Goal: Transaction & Acquisition: Purchase product/service

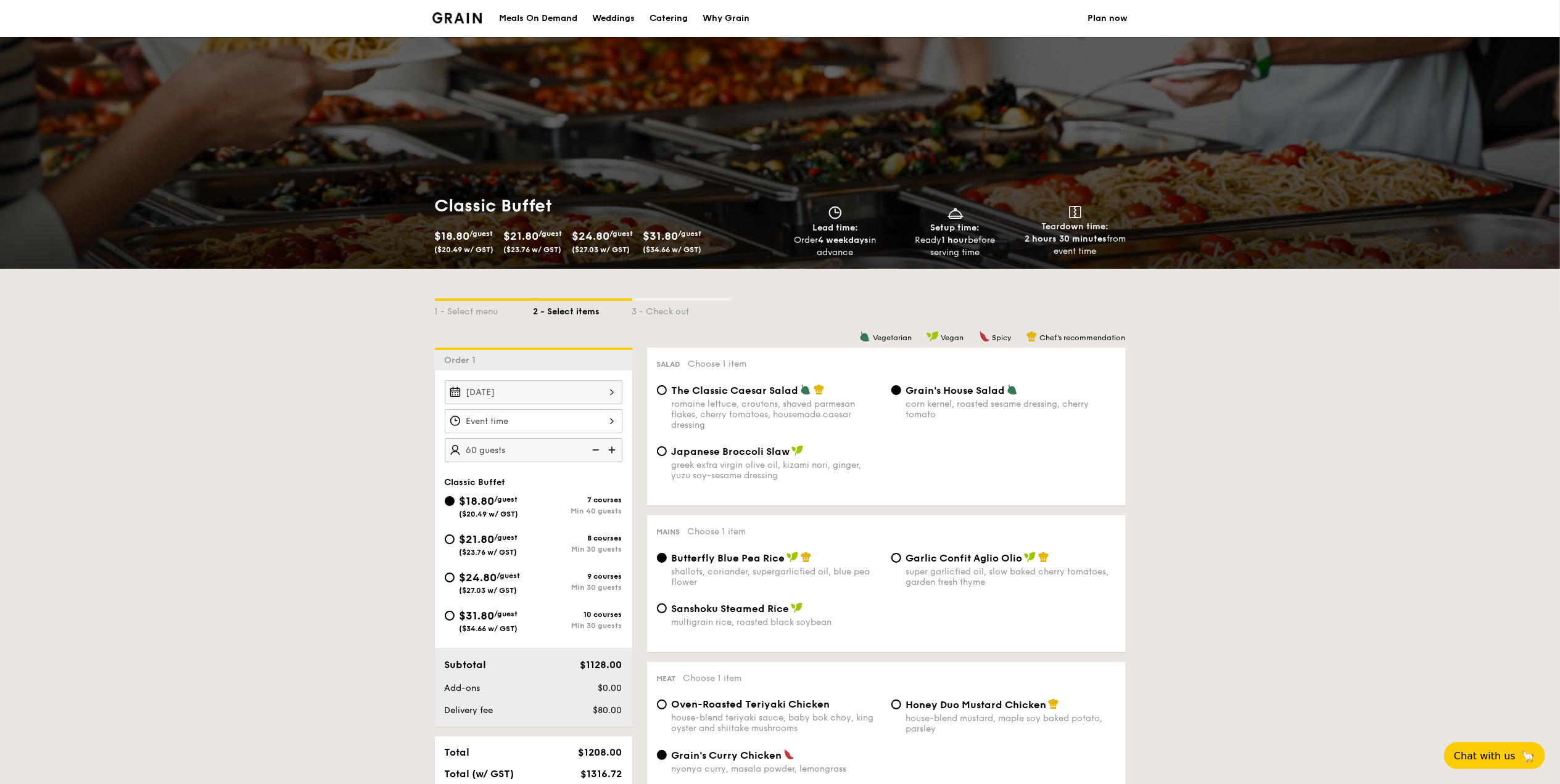
click at [726, 20] on div "Why Grain" at bounding box center [726, 19] width 47 height 37
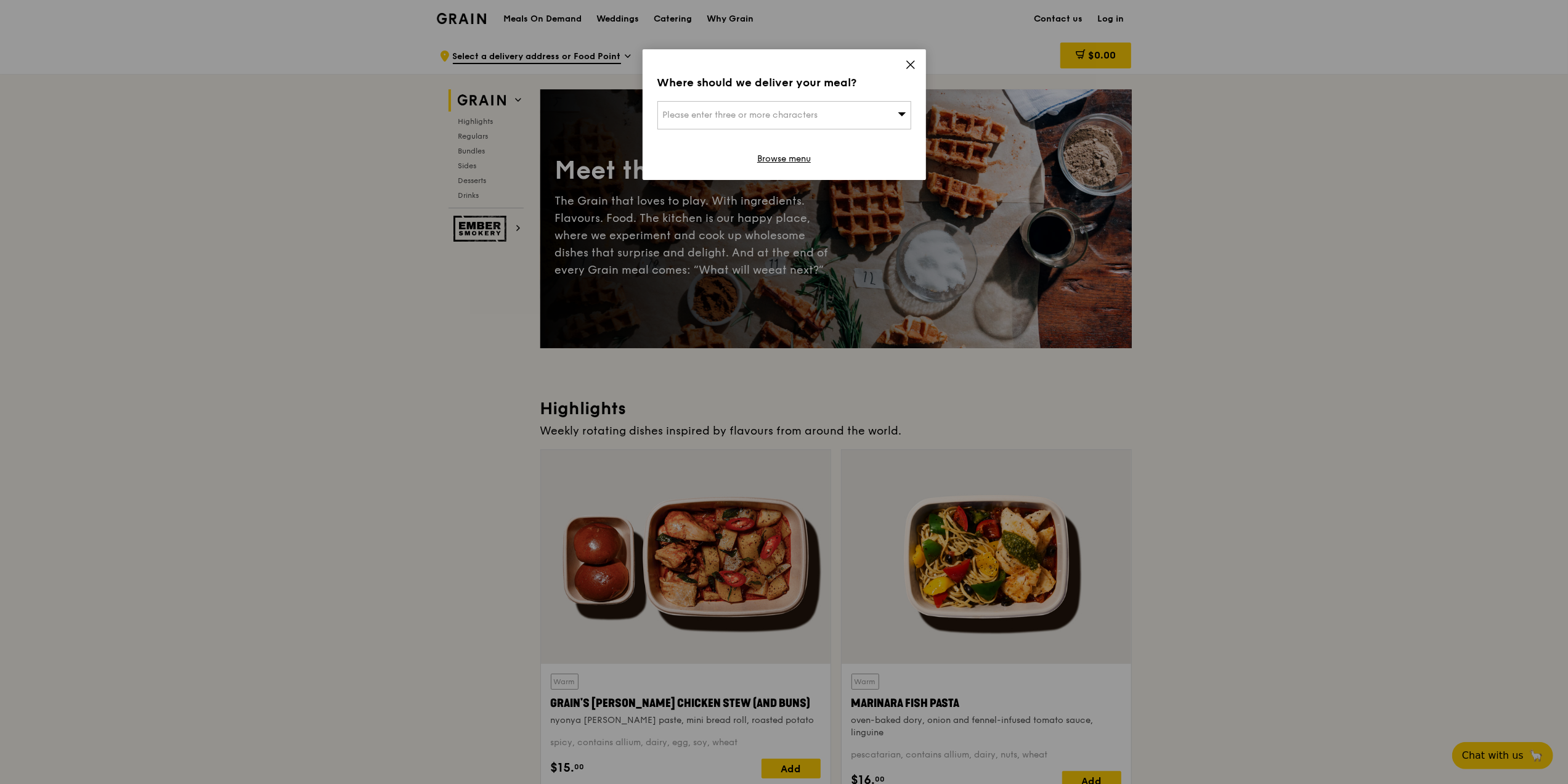
click at [910, 63] on icon at bounding box center [910, 64] width 7 height 7
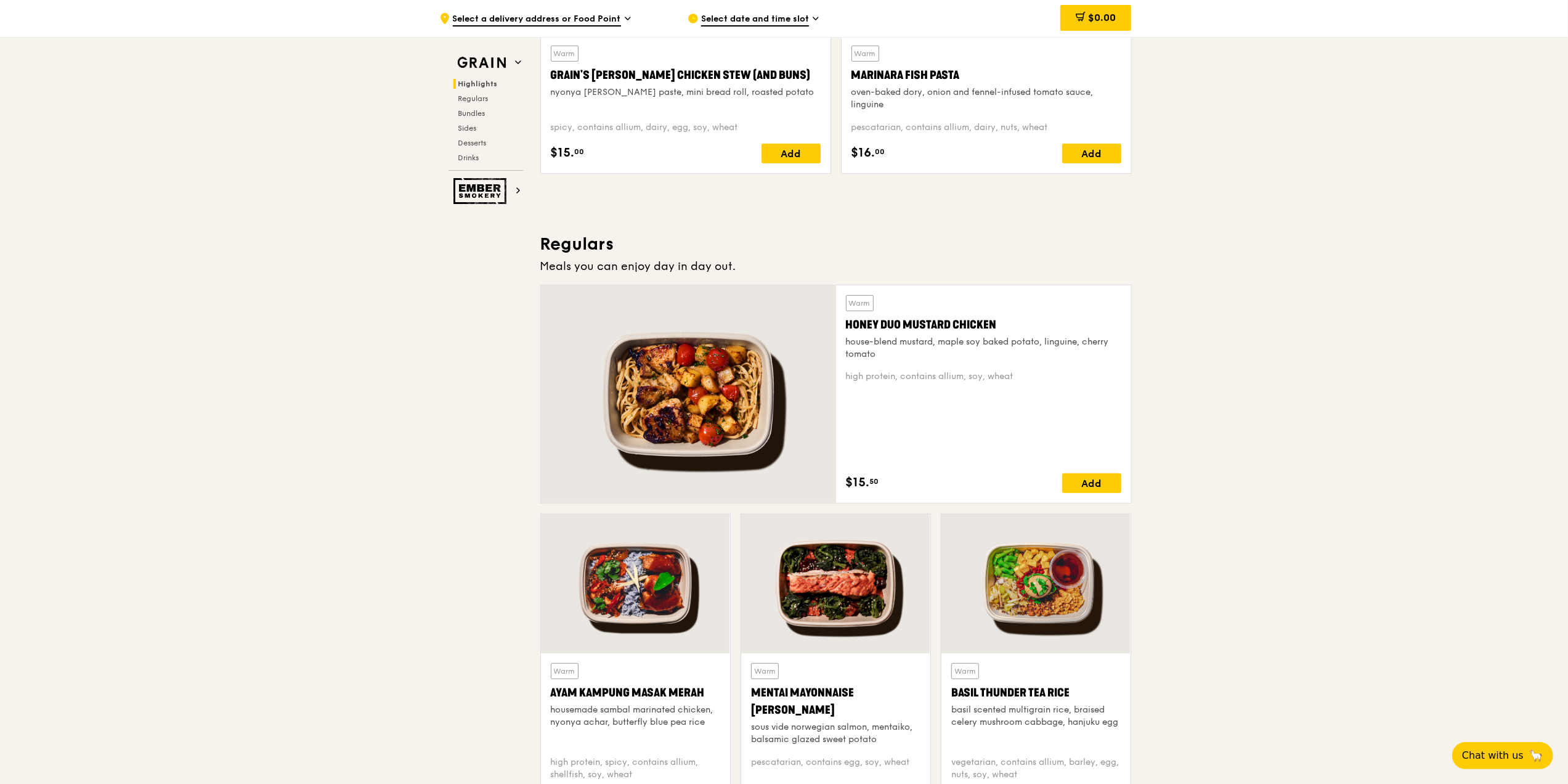
scroll to position [657, 0]
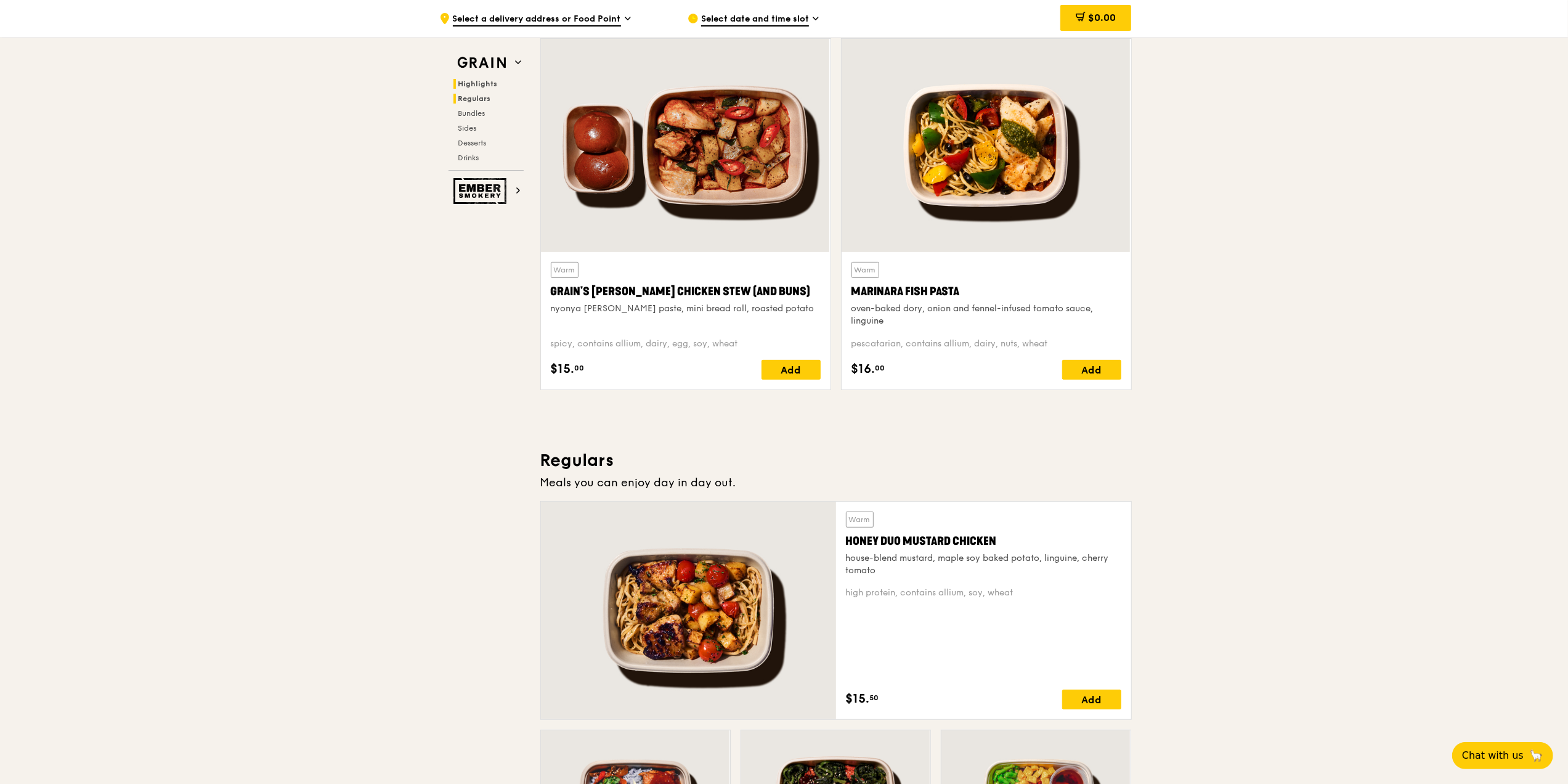
click at [483, 97] on span "Regulars" at bounding box center [474, 98] width 33 height 9
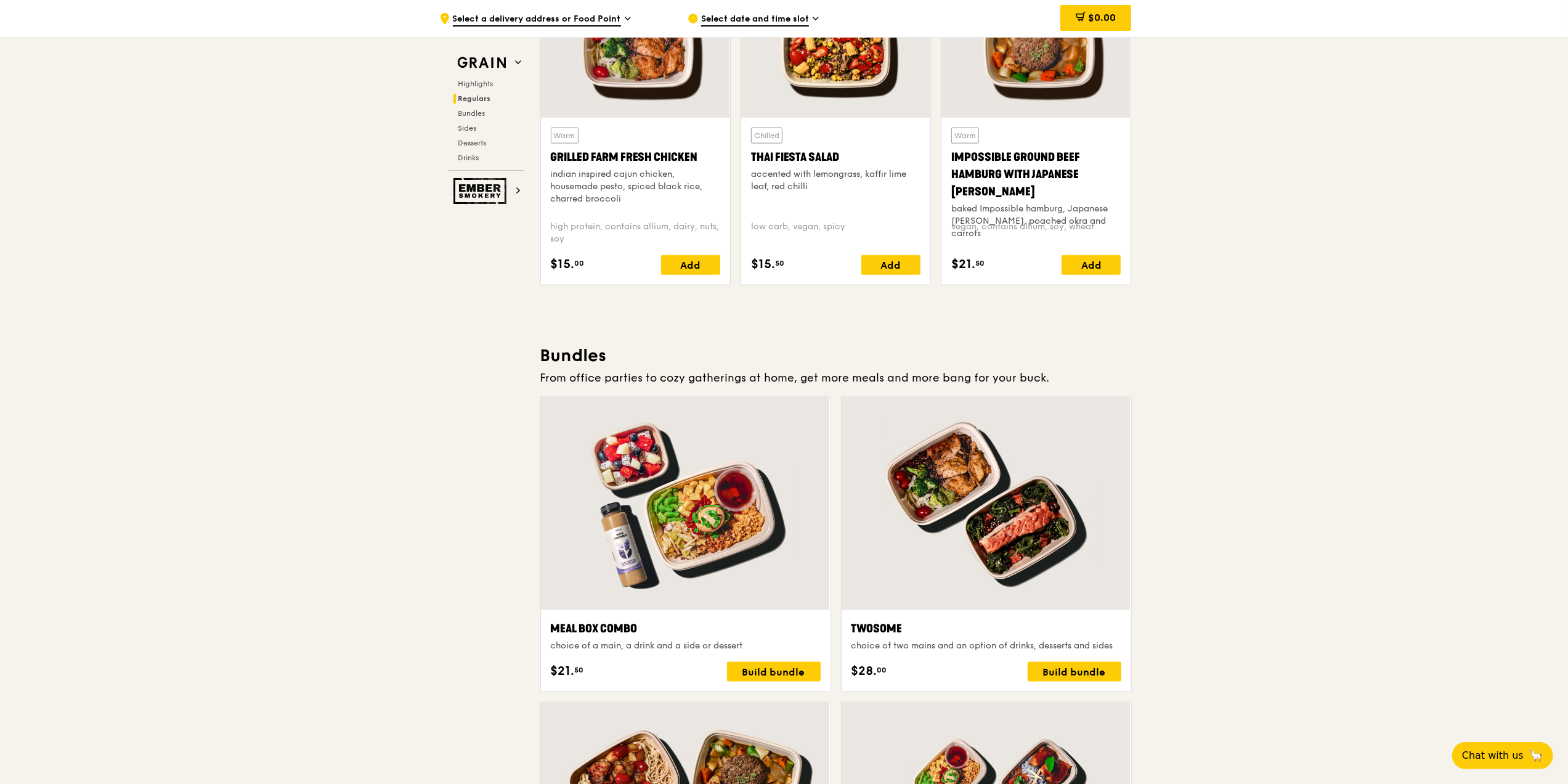
scroll to position [1381, 0]
